Goal: Find specific page/section: Find specific page/section

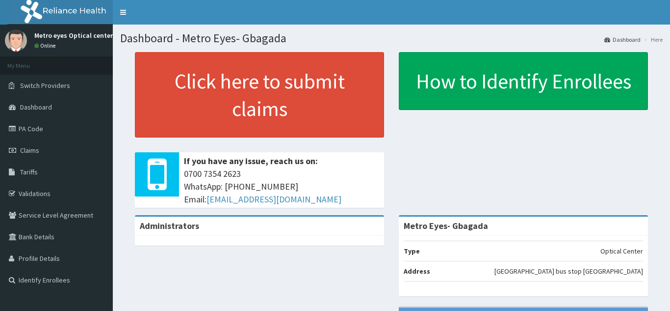
click at [41, 192] on link "Validations" at bounding box center [56, 194] width 113 height 22
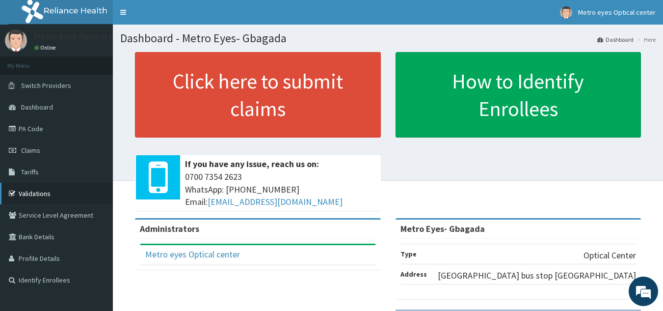
click at [47, 191] on link "Validations" at bounding box center [56, 194] width 113 height 22
